Goal: Transaction & Acquisition: Purchase product/service

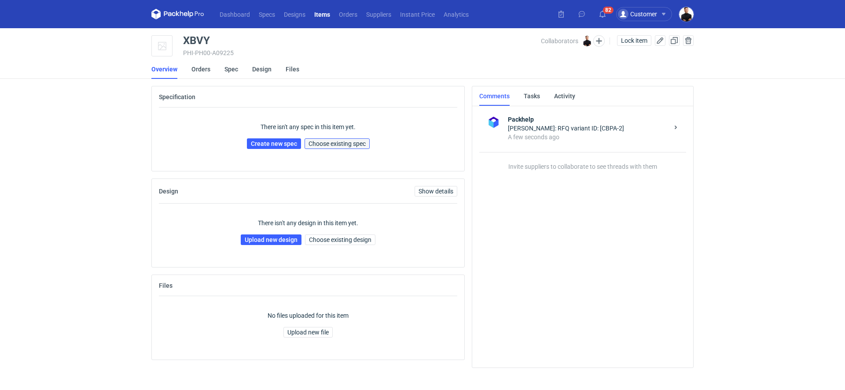
click at [313, 144] on span "Choose existing spec" at bounding box center [337, 143] width 57 height 6
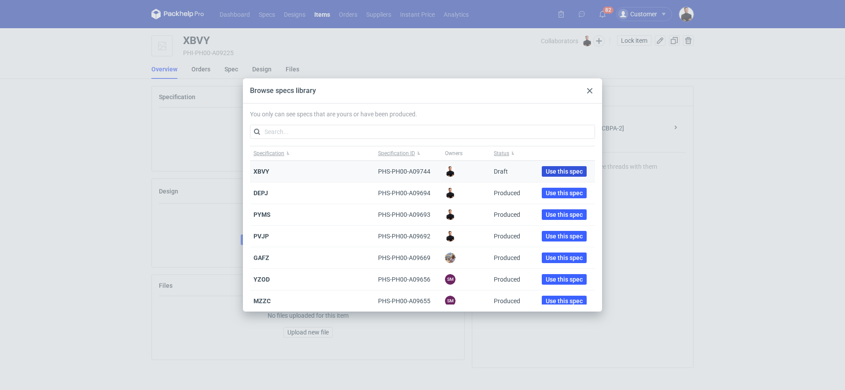
click at [546, 171] on span "Use this spec" at bounding box center [564, 171] width 37 height 6
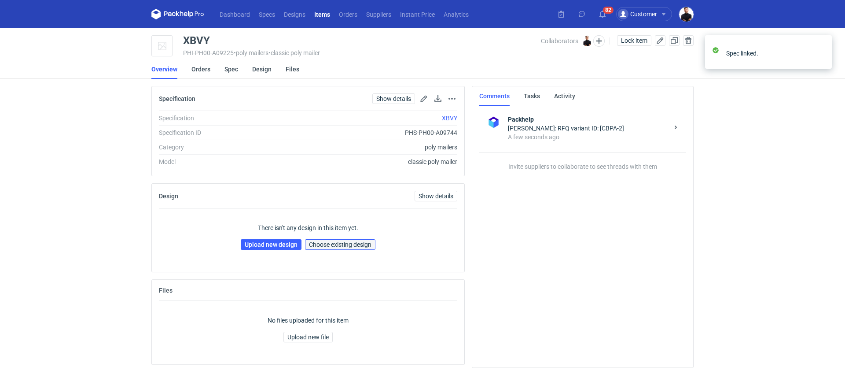
click at [346, 242] on span "Choose existing design" at bounding box center [340, 244] width 63 height 6
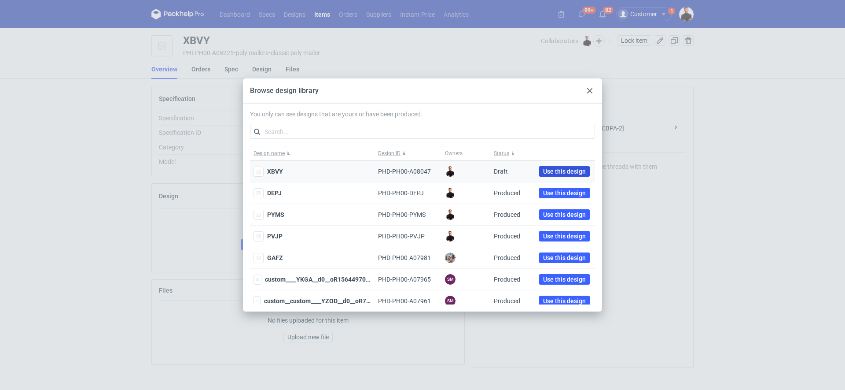
click at [555, 173] on span "Use this design" at bounding box center [564, 171] width 43 height 6
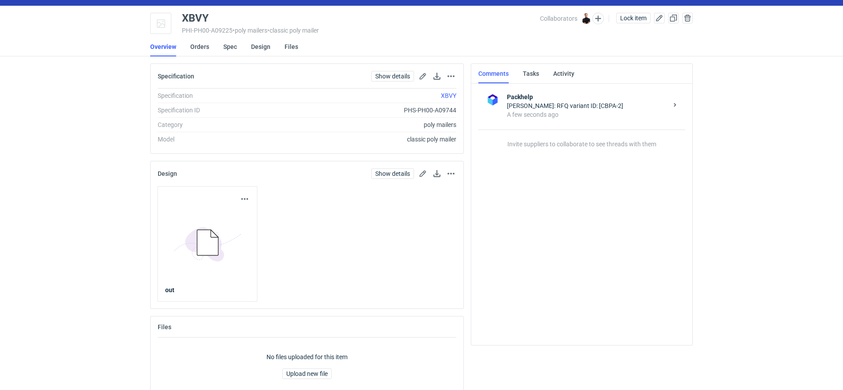
scroll to position [40, 0]
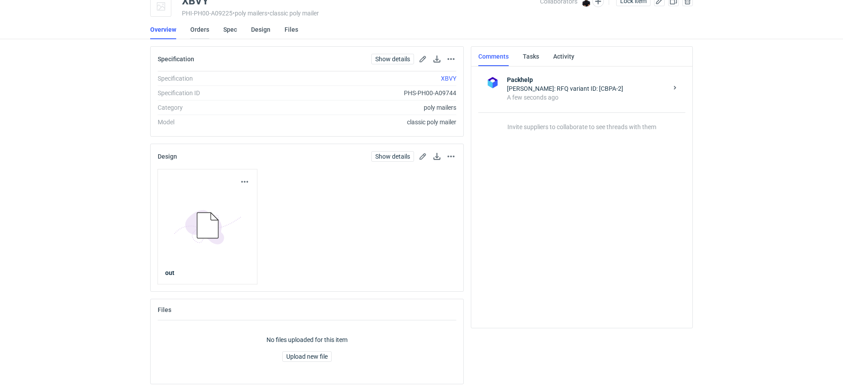
click at [196, 29] on link "Orders" at bounding box center [199, 29] width 19 height 19
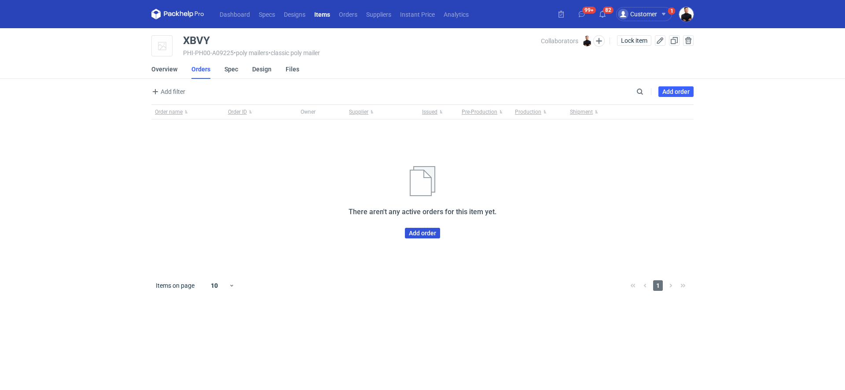
click at [418, 236] on link "Add order" at bounding box center [422, 233] width 35 height 11
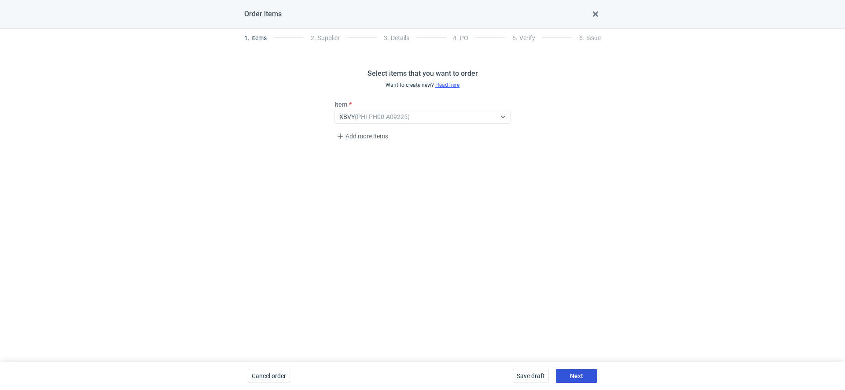
click at [580, 375] on span "Next" at bounding box center [576, 375] width 13 height 6
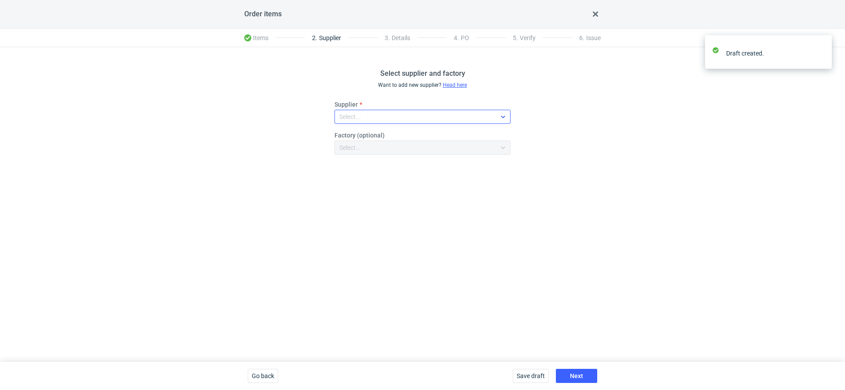
click at [403, 111] on div "Select..." at bounding box center [415, 116] width 161 height 12
type input "plast"
click at [407, 140] on div "Plastfarb" at bounding box center [423, 136] width 162 height 9
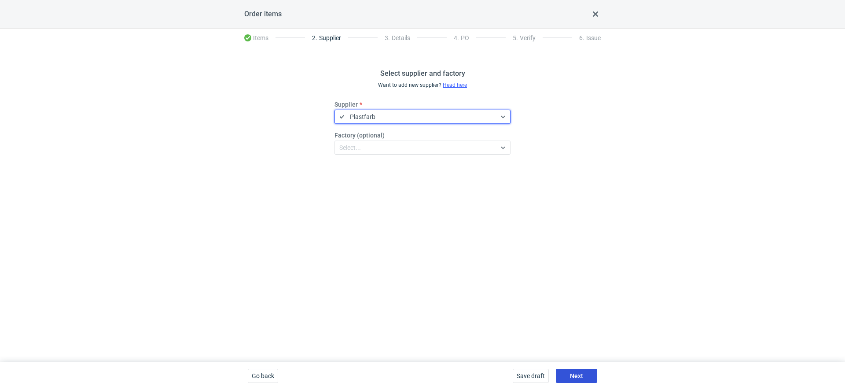
click at [569, 371] on button "Next" at bounding box center [576, 375] width 41 height 14
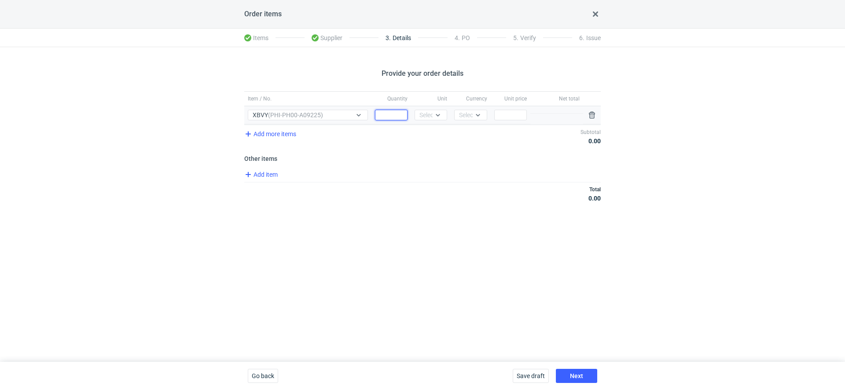
click at [384, 110] on input "Quantity" at bounding box center [391, 115] width 33 height 11
type input "110"
click at [431, 172] on div "Add item" at bounding box center [422, 175] width 358 height 13
click at [434, 112] on div at bounding box center [438, 114] width 11 height 7
click at [430, 132] on span "pcs" at bounding box center [427, 133] width 10 height 9
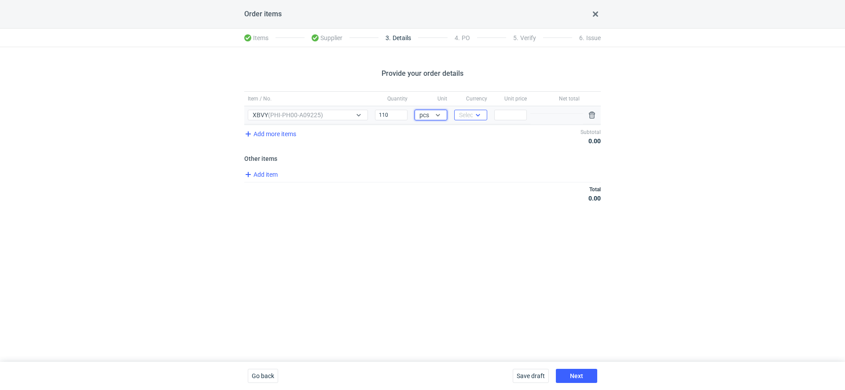
click at [467, 110] on div "Select..." at bounding box center [470, 114] width 22 height 9
click at [471, 132] on span "PLN" at bounding box center [467, 133] width 12 height 9
click at [475, 119] on div at bounding box center [480, 115] width 14 height 10
click at [473, 143] on div "EUR" at bounding box center [470, 147] width 18 height 9
click at [504, 118] on input "Price" at bounding box center [510, 115] width 33 height 11
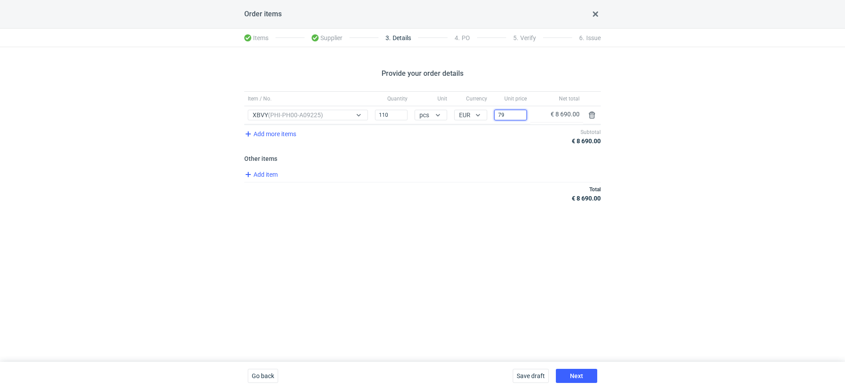
type input "79"
click at [478, 166] on div "Item / No. Quantity Unit Currency Unit price Net total Item / No. XBVY (PHI-PH0…" at bounding box center [422, 151] width 357 height 121
click at [572, 381] on button "Next" at bounding box center [576, 375] width 41 height 14
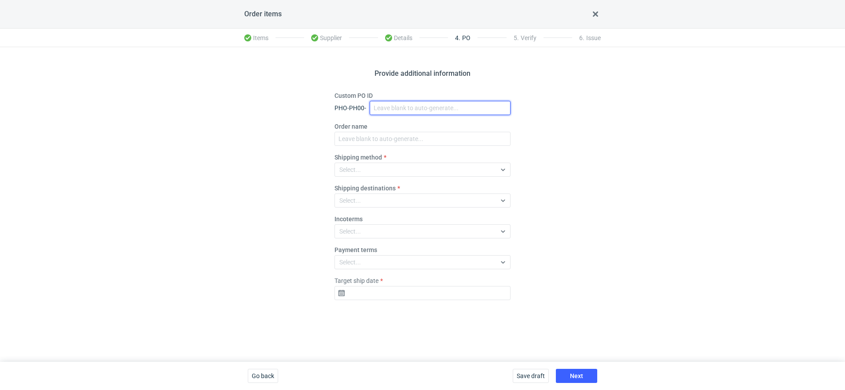
click at [408, 101] on input "Custom PO ID" at bounding box center [440, 108] width 141 height 14
paste input "R989789664"
drag, startPoint x: 449, startPoint y: 110, endPoint x: 308, endPoint y: 109, distance: 141.3
click at [308, 109] on div "Provide additional information Custom PO ID PHO-PH00- R989789664_XBVY Order nam…" at bounding box center [422, 204] width 845 height 314
type input "R989789664_XBVY"
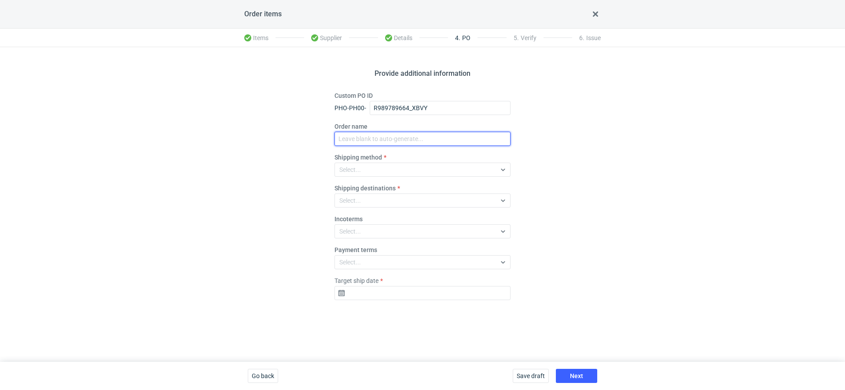
click at [382, 134] on input "Order name" at bounding box center [423, 139] width 176 height 14
paste input "R989789664_XBVY"
type input "R989789664_XBVY"
click at [361, 167] on div "Select..." at bounding box center [415, 169] width 161 height 12
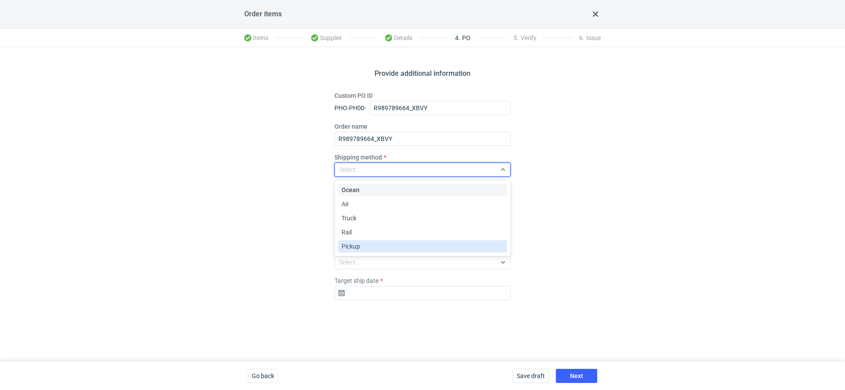
click at [379, 243] on div "Pickup" at bounding box center [423, 246] width 162 height 9
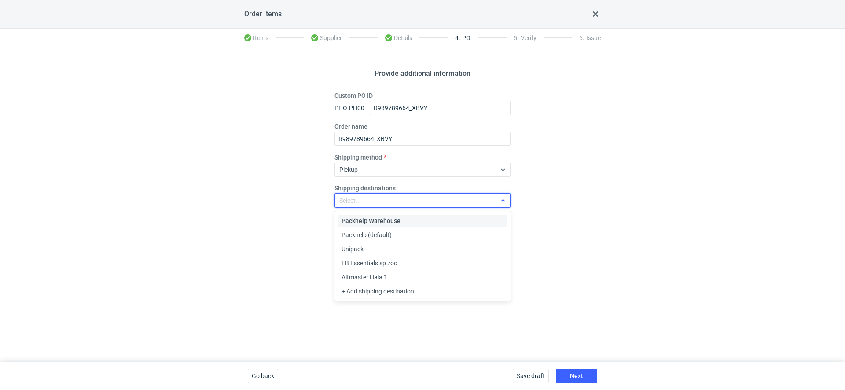
click at [376, 195] on div "Select..." at bounding box center [415, 200] width 161 height 12
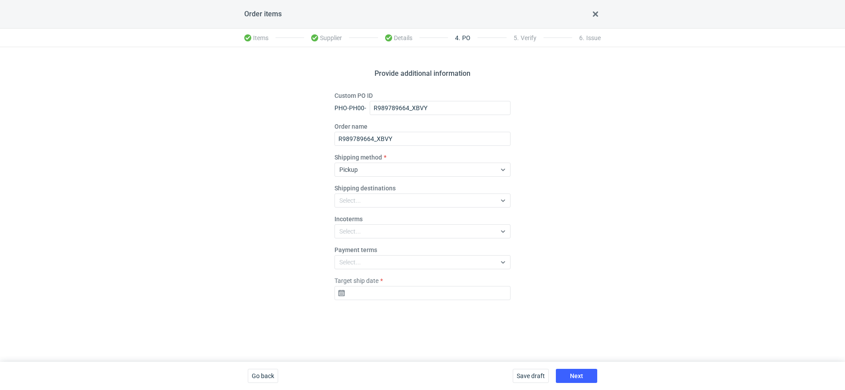
click at [286, 250] on div "Provide additional information Custom PO ID PHO-PH00- R989789664_XBVY Order nam…" at bounding box center [422, 204] width 845 height 314
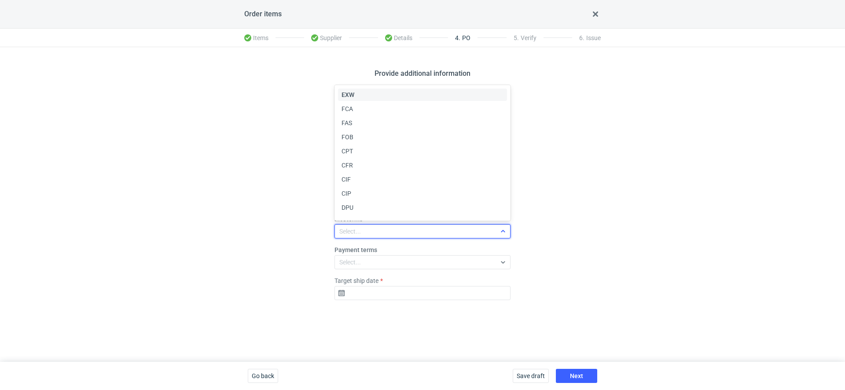
click at [370, 233] on div "Select..." at bounding box center [415, 231] width 161 height 12
click at [358, 96] on div "EXW" at bounding box center [423, 94] width 162 height 9
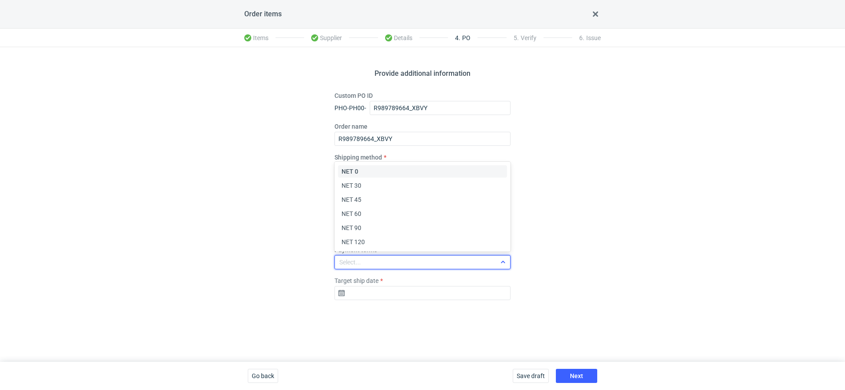
click at [386, 266] on div "Select..." at bounding box center [415, 262] width 161 height 12
click at [558, 215] on div "Provide additional information Custom PO ID PHO-PH00- R989789664_XBVY Order nam…" at bounding box center [422, 204] width 845 height 314
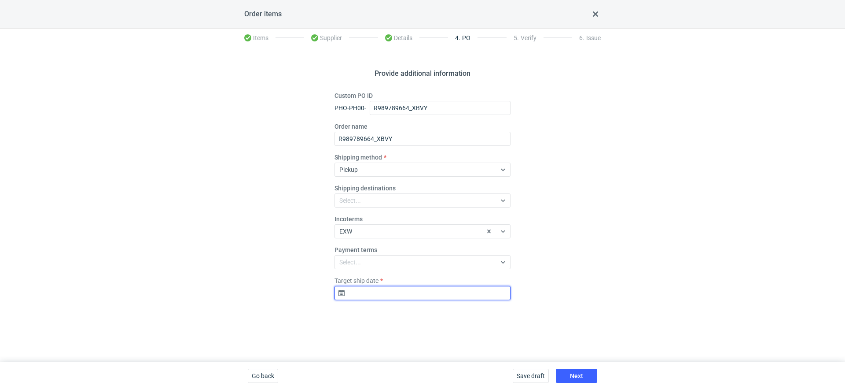
click at [440, 290] on input "Target ship date" at bounding box center [423, 293] width 176 height 14
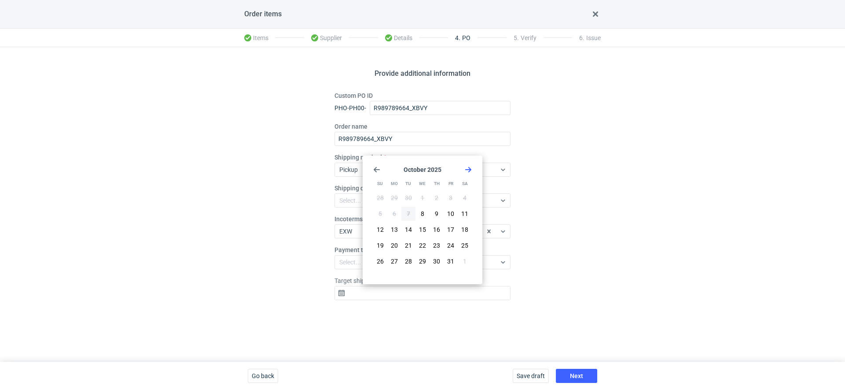
click at [470, 166] on icon "Go forward 1 month" at bounding box center [468, 169] width 7 height 7
click at [410, 227] on span "11" at bounding box center [408, 229] width 7 height 9
type input "2025-11-11"
click at [601, 313] on div "Provide additional information Custom PO ID PHO-PH00- R989789664_XBVY Order nam…" at bounding box center [422, 204] width 845 height 314
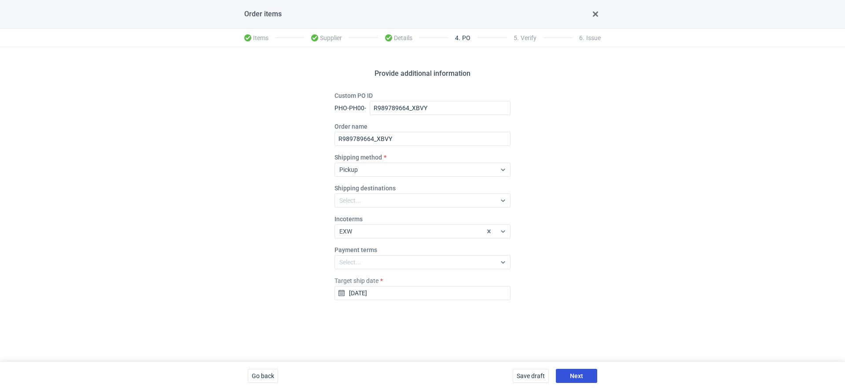
click at [588, 371] on button "Next" at bounding box center [576, 375] width 41 height 14
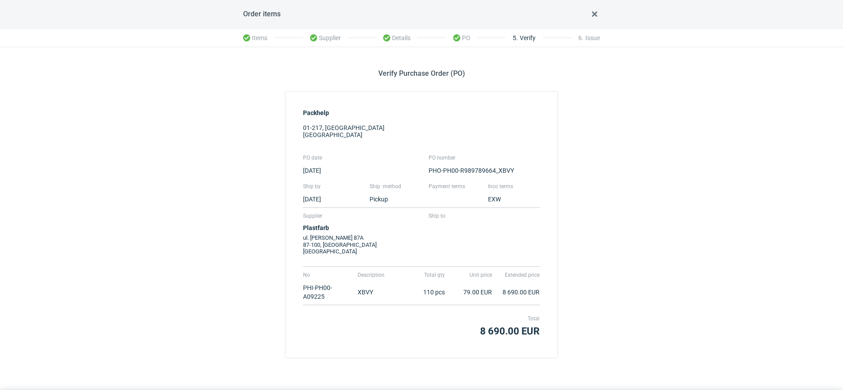
scroll to position [28, 0]
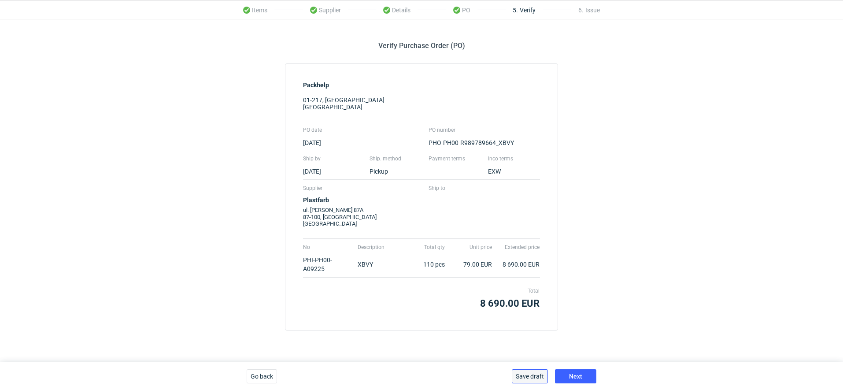
click at [534, 374] on span "Save draft" at bounding box center [529, 376] width 28 height 6
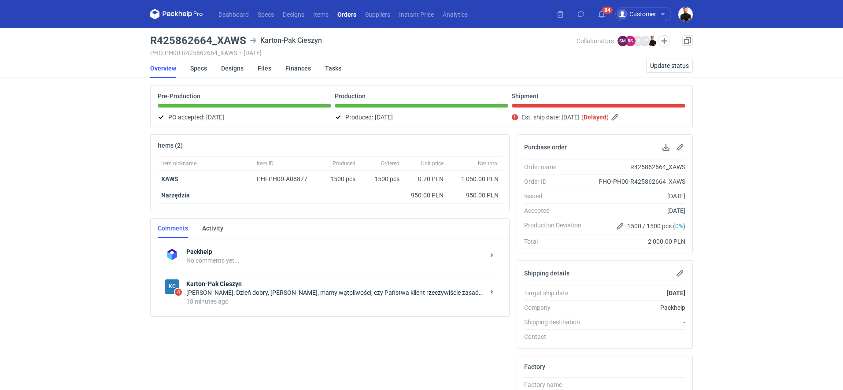
click at [309, 298] on div "18 minutes ago" at bounding box center [335, 301] width 298 height 9
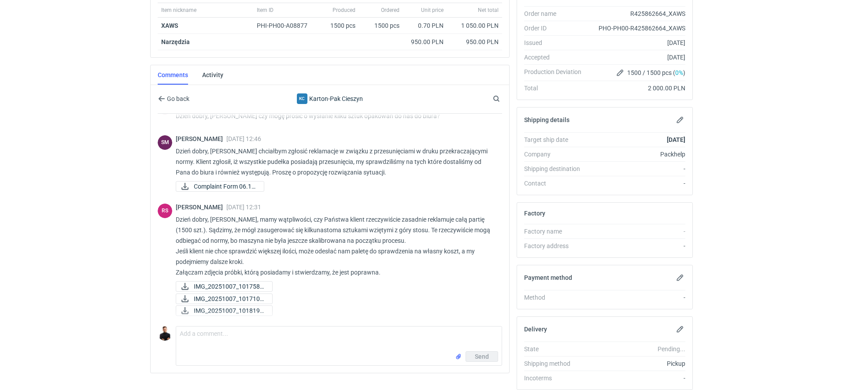
scroll to position [184, 0]
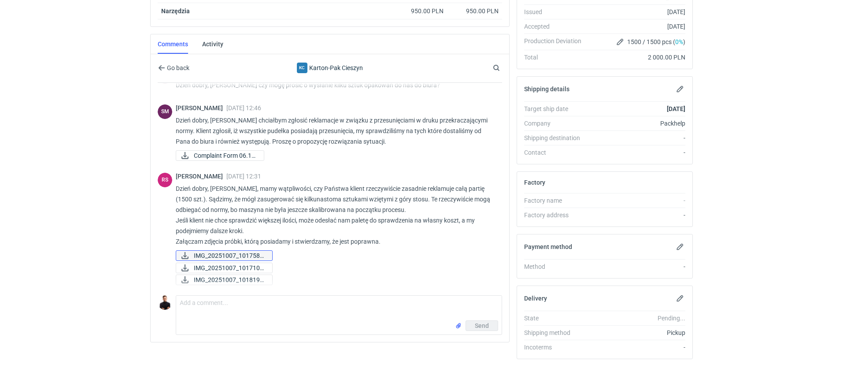
click at [249, 254] on span "IMG_20251007_1017589..." at bounding box center [229, 255] width 71 height 10
click at [246, 265] on span "IMG_20251007_1017102..." at bounding box center [229, 268] width 71 height 10
click at [246, 274] on link "IMG_20251007_1018197..." at bounding box center [224, 279] width 97 height 11
